Goal: Information Seeking & Learning: Learn about a topic

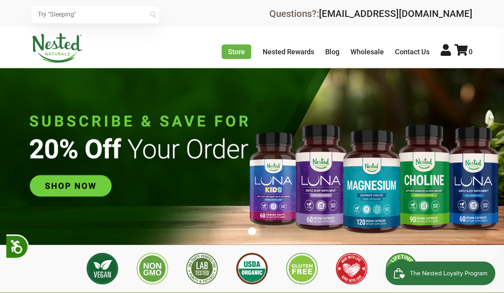
scroll to position [0, 276]
click at [54, 187] on img at bounding box center [252, 156] width 504 height 177
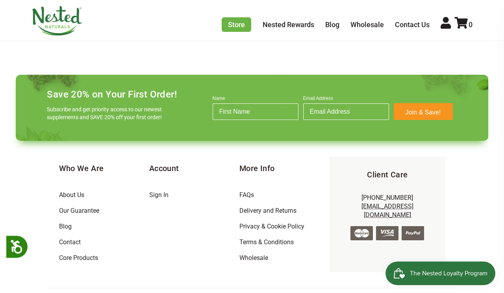
scroll to position [895, 0]
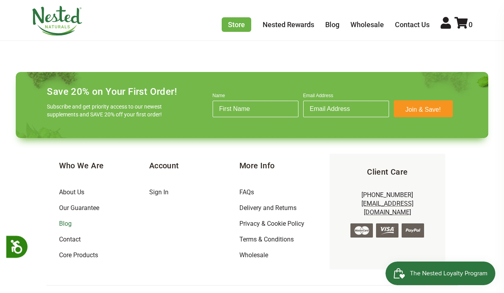
click at [60, 220] on link "Blog" at bounding box center [65, 223] width 13 height 7
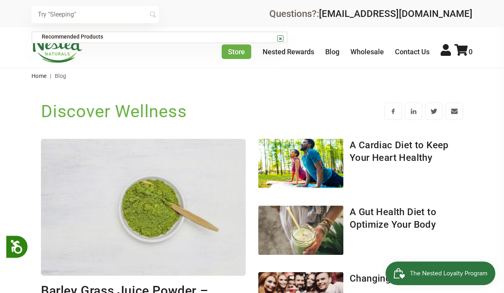
click at [108, 17] on input "text" at bounding box center [96, 14] width 128 height 17
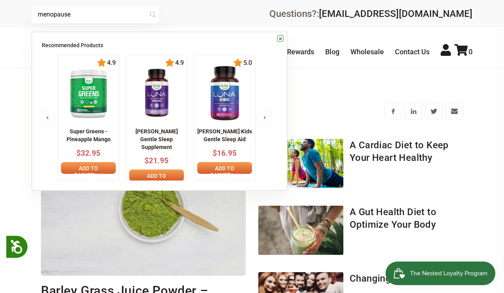
type input "menopause"
